Goal: Check status: Check status

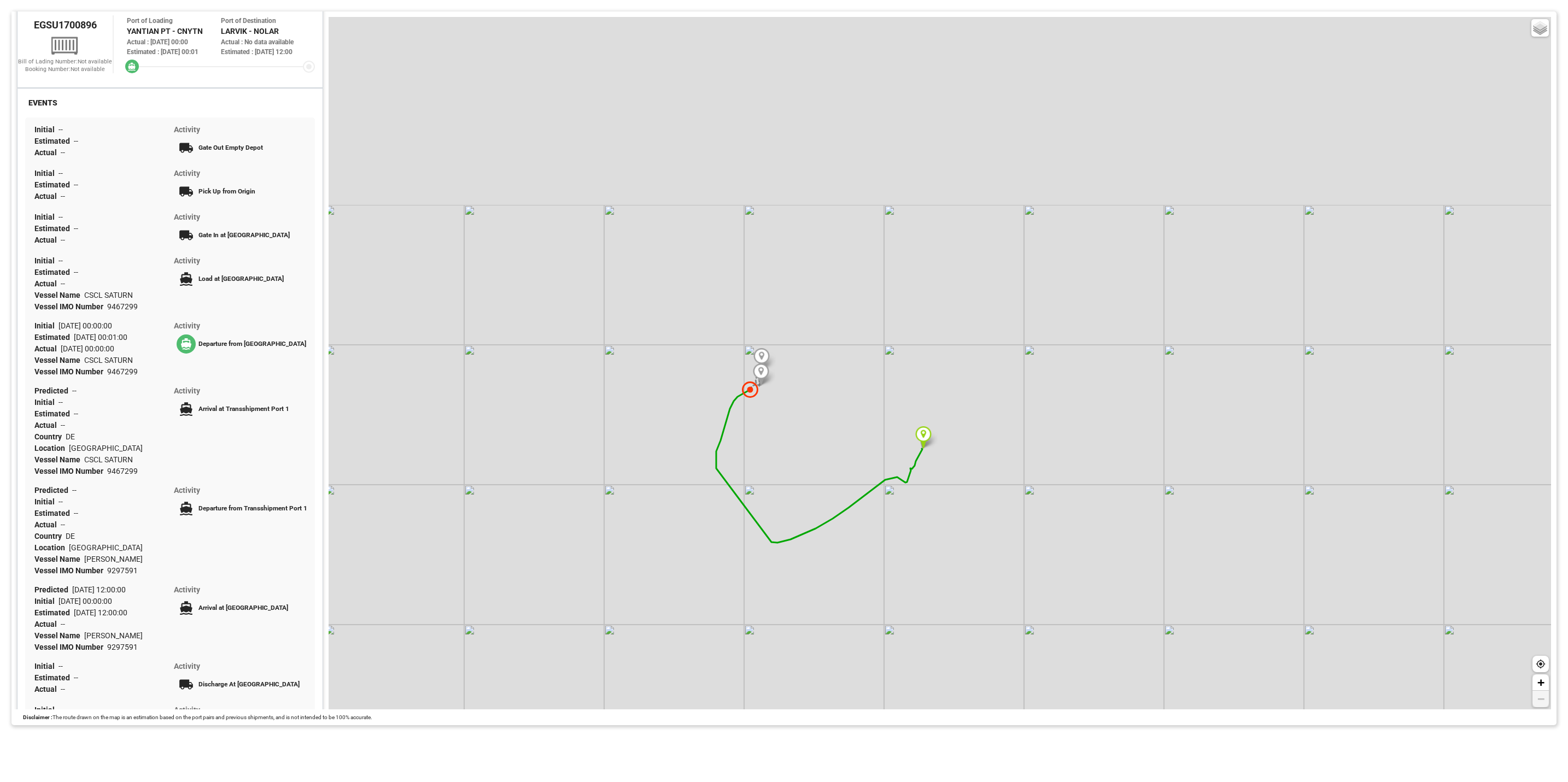
scroll to position [241, 0]
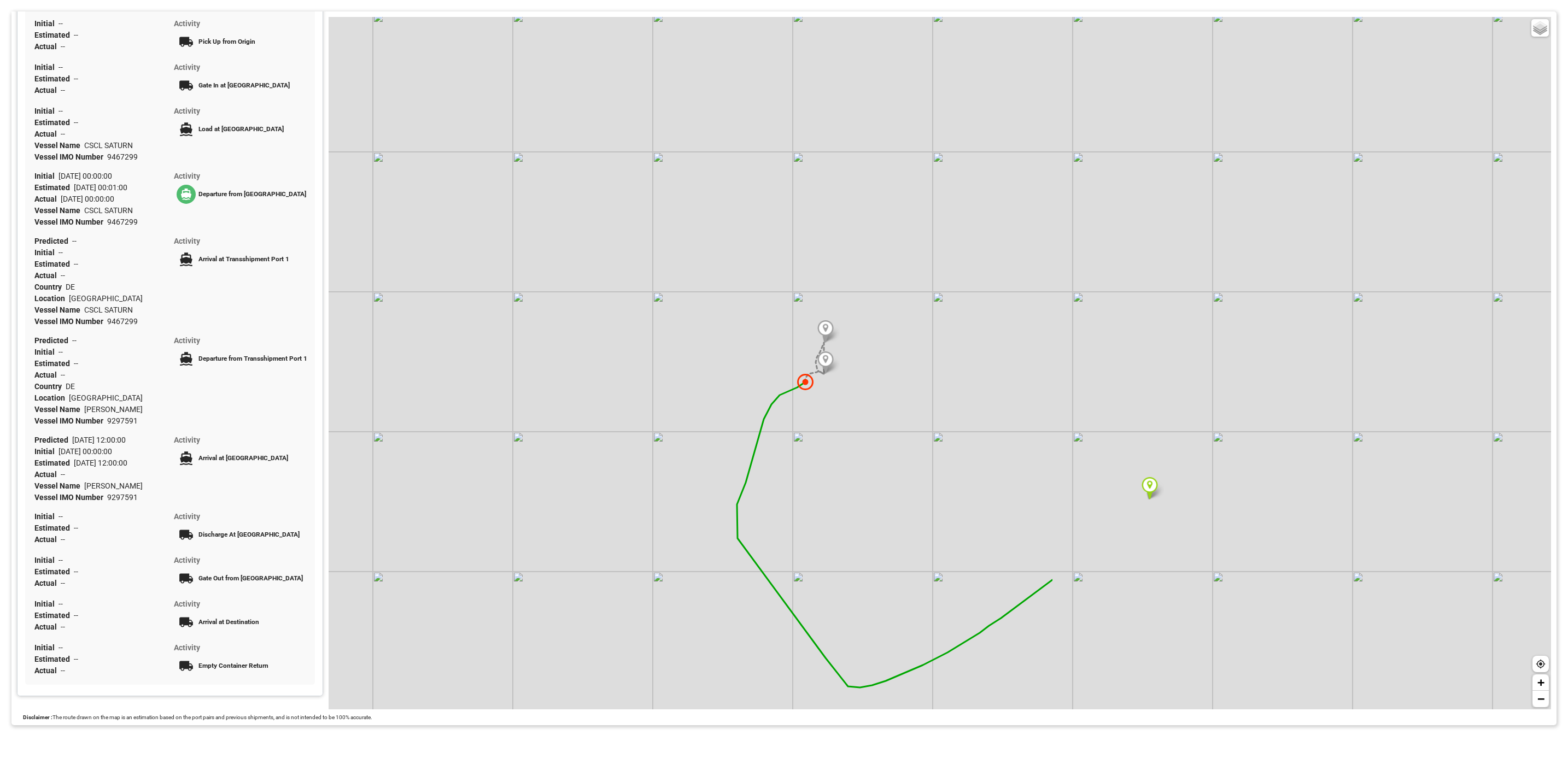
drag, startPoint x: 1321, startPoint y: 396, endPoint x: 701, endPoint y: 397, distance: 620.0
click at [701, 397] on div "Basic Grayscale Streets Dark + −" at bounding box center [940, 363] width 1223 height 693
